Goal: Task Accomplishment & Management: Use online tool/utility

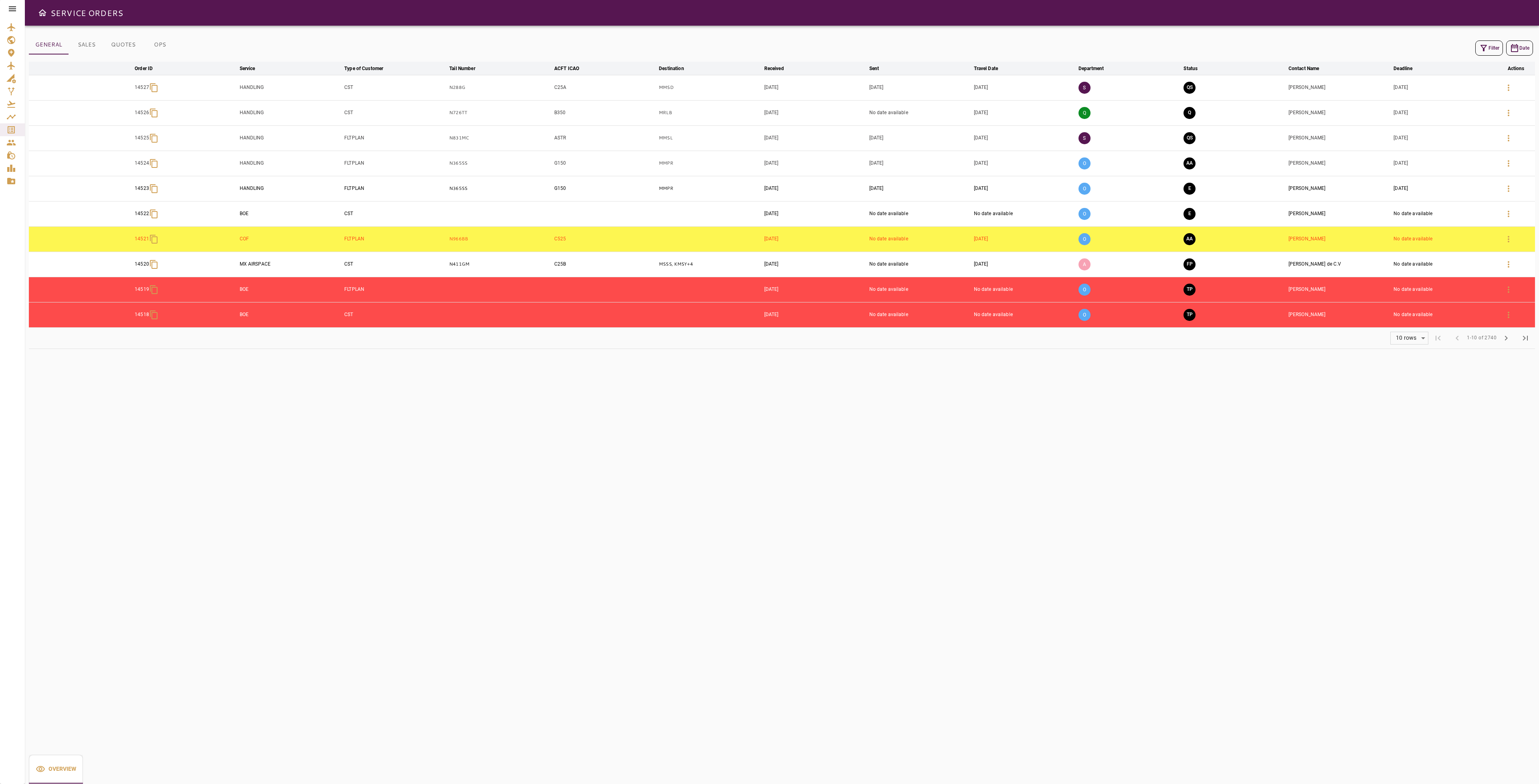
click at [1490, 47] on button "Filter" at bounding box center [1489, 48] width 27 height 15
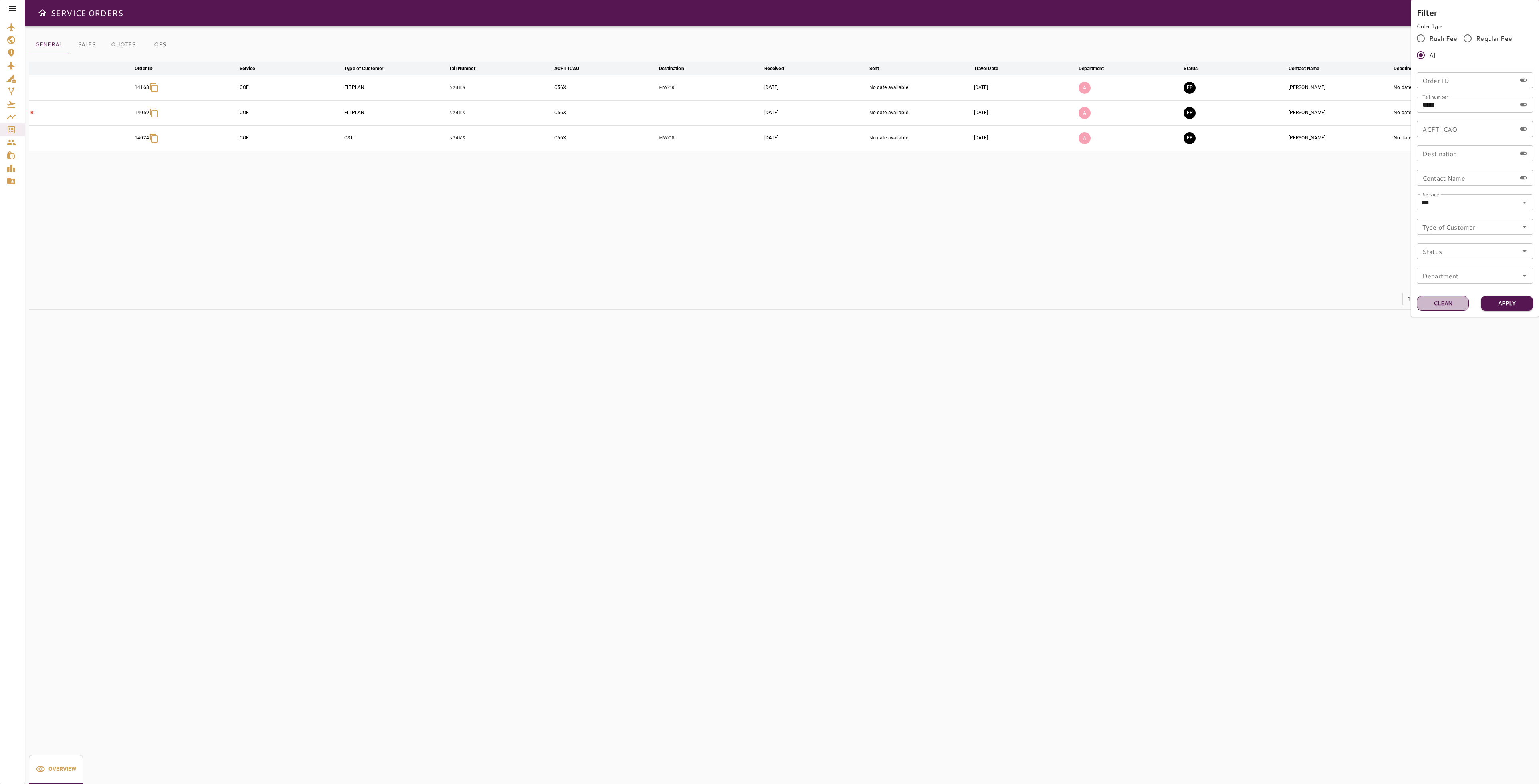
click at [1431, 304] on button "Clean" at bounding box center [1442, 303] width 52 height 15
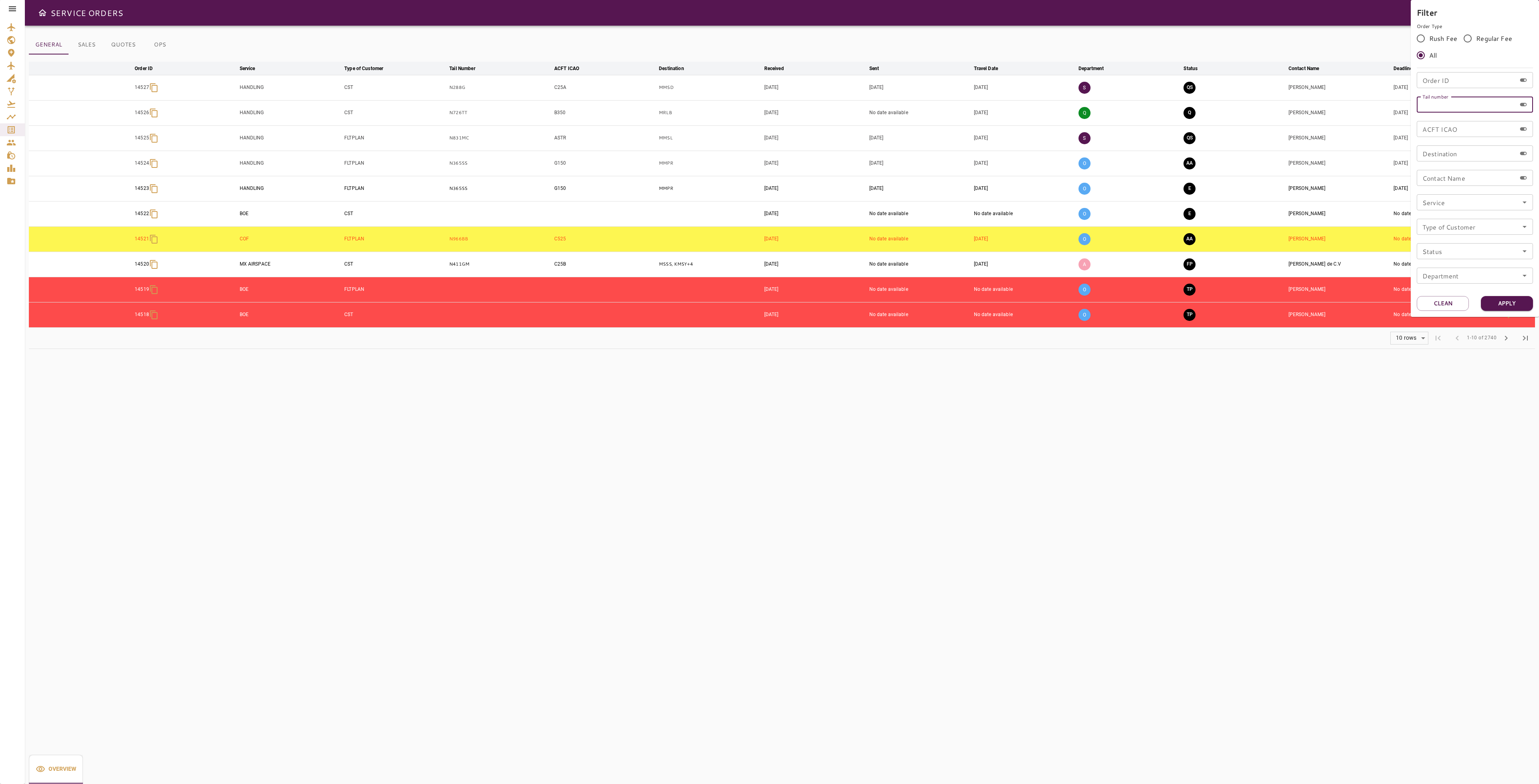
click at [1452, 104] on div "Tail number Tail number" at bounding box center [1474, 104] width 117 height 16
type input "******"
click at [1515, 304] on button "Apply" at bounding box center [1507, 303] width 52 height 15
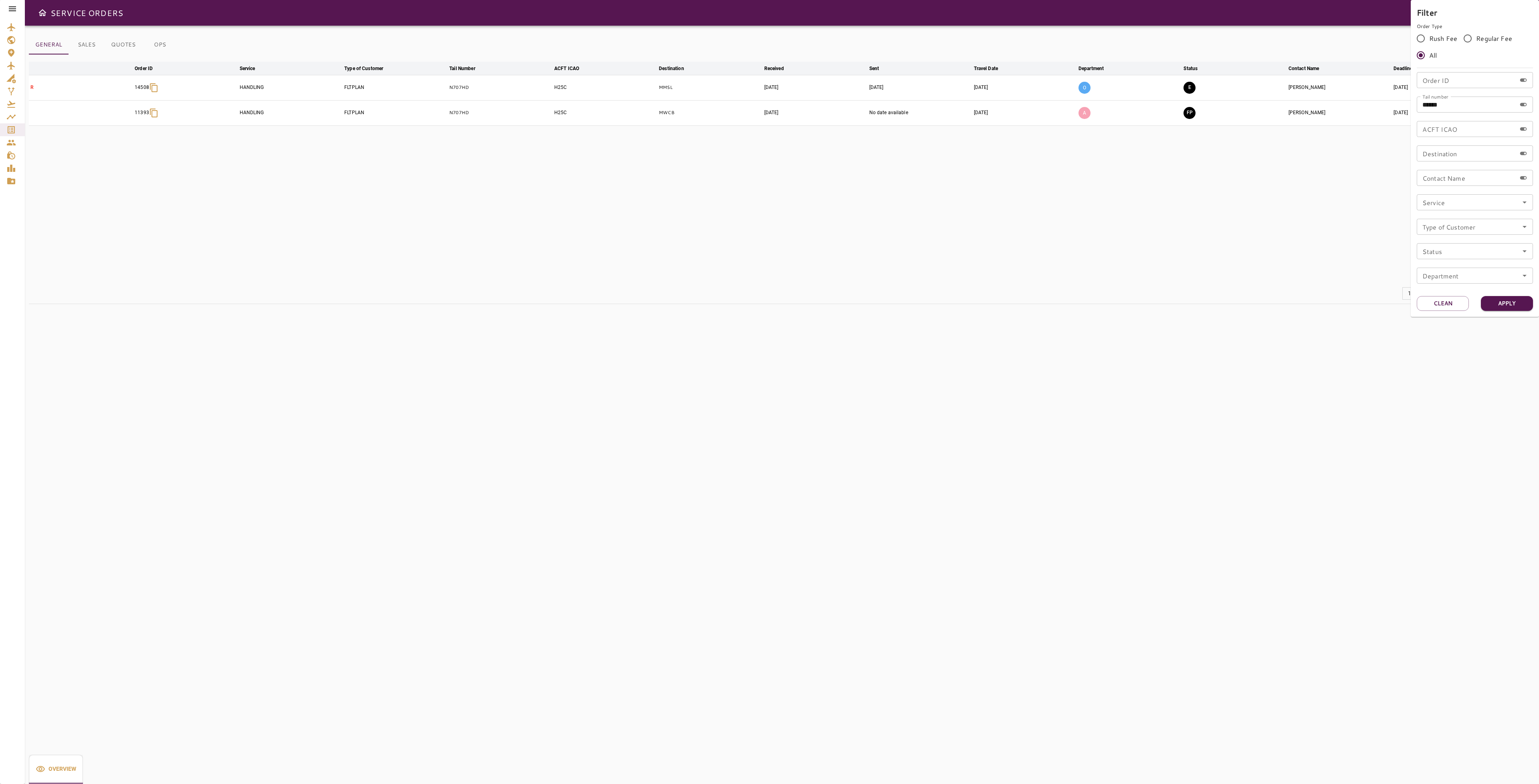
click at [959, 249] on div at bounding box center [770, 392] width 1539 height 784
click at [1188, 90] on button "E" at bounding box center [1189, 88] width 12 height 12
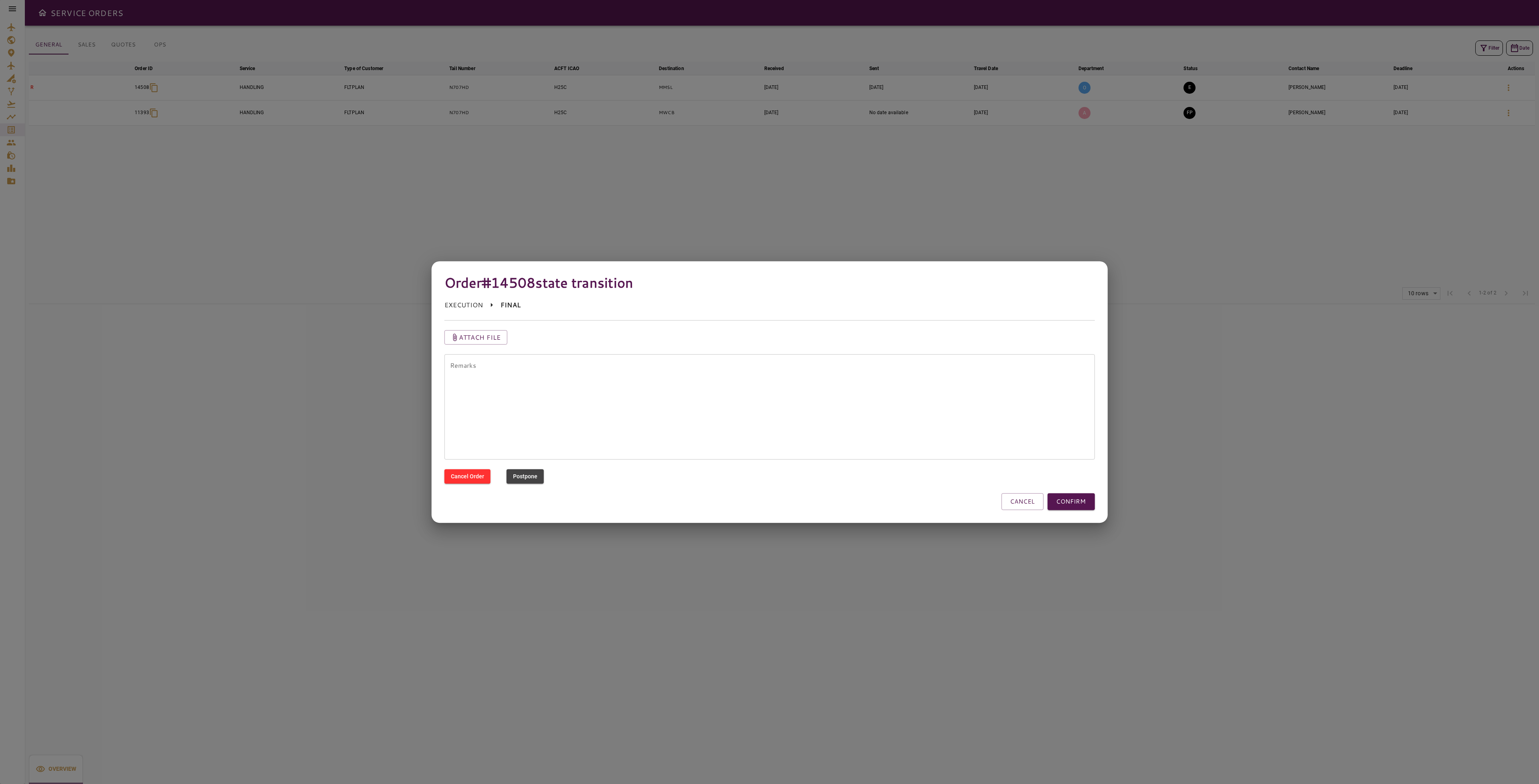
click at [1080, 506] on button "CONFIRM" at bounding box center [1071, 502] width 47 height 17
